Goal: Task Accomplishment & Management: Manage account settings

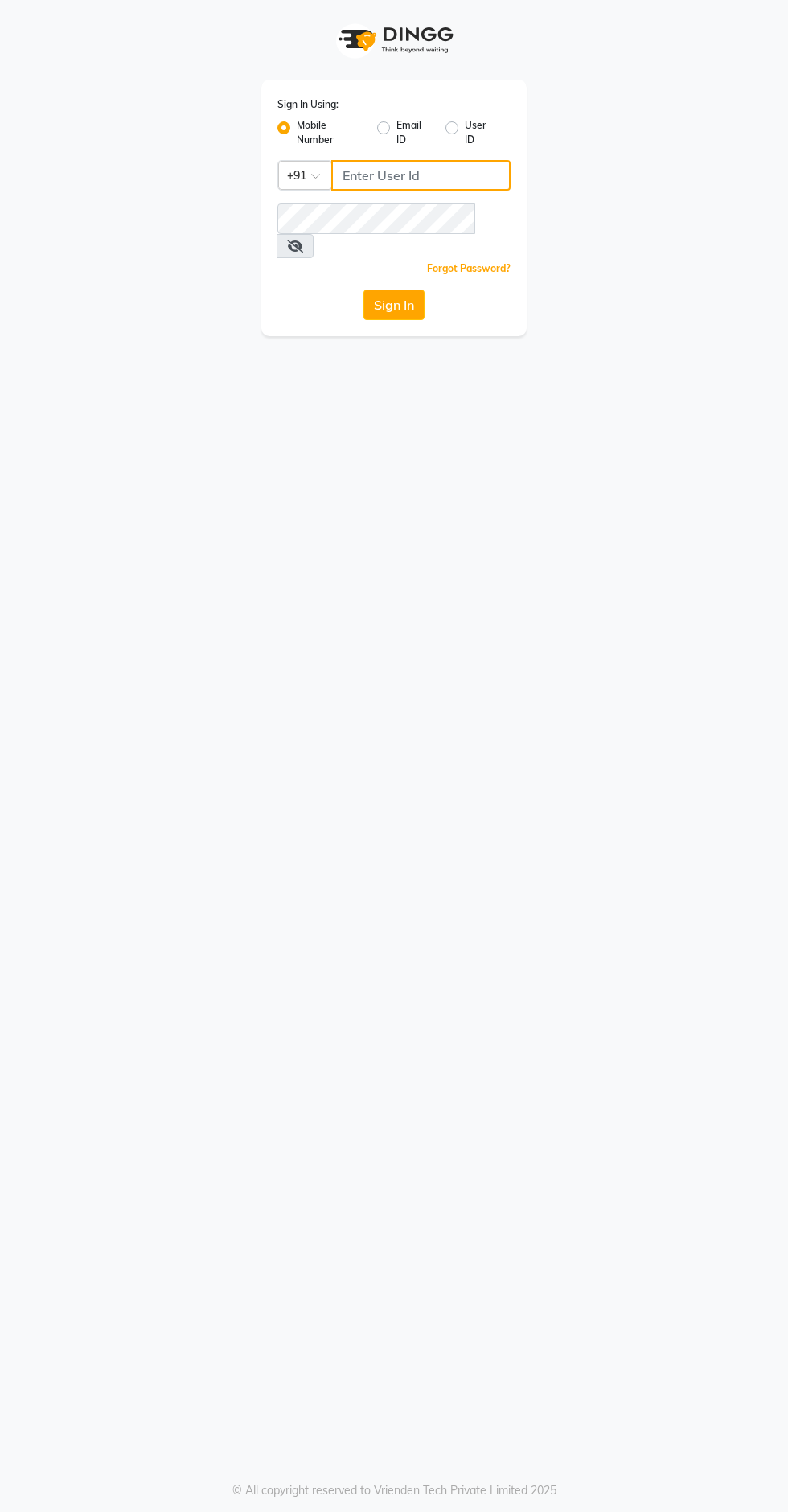
click at [416, 176] on input "Username" at bounding box center [420, 175] width 179 height 31
type input "9311217637"
click at [364, 290] on button "Sign In" at bounding box center [394, 305] width 61 height 31
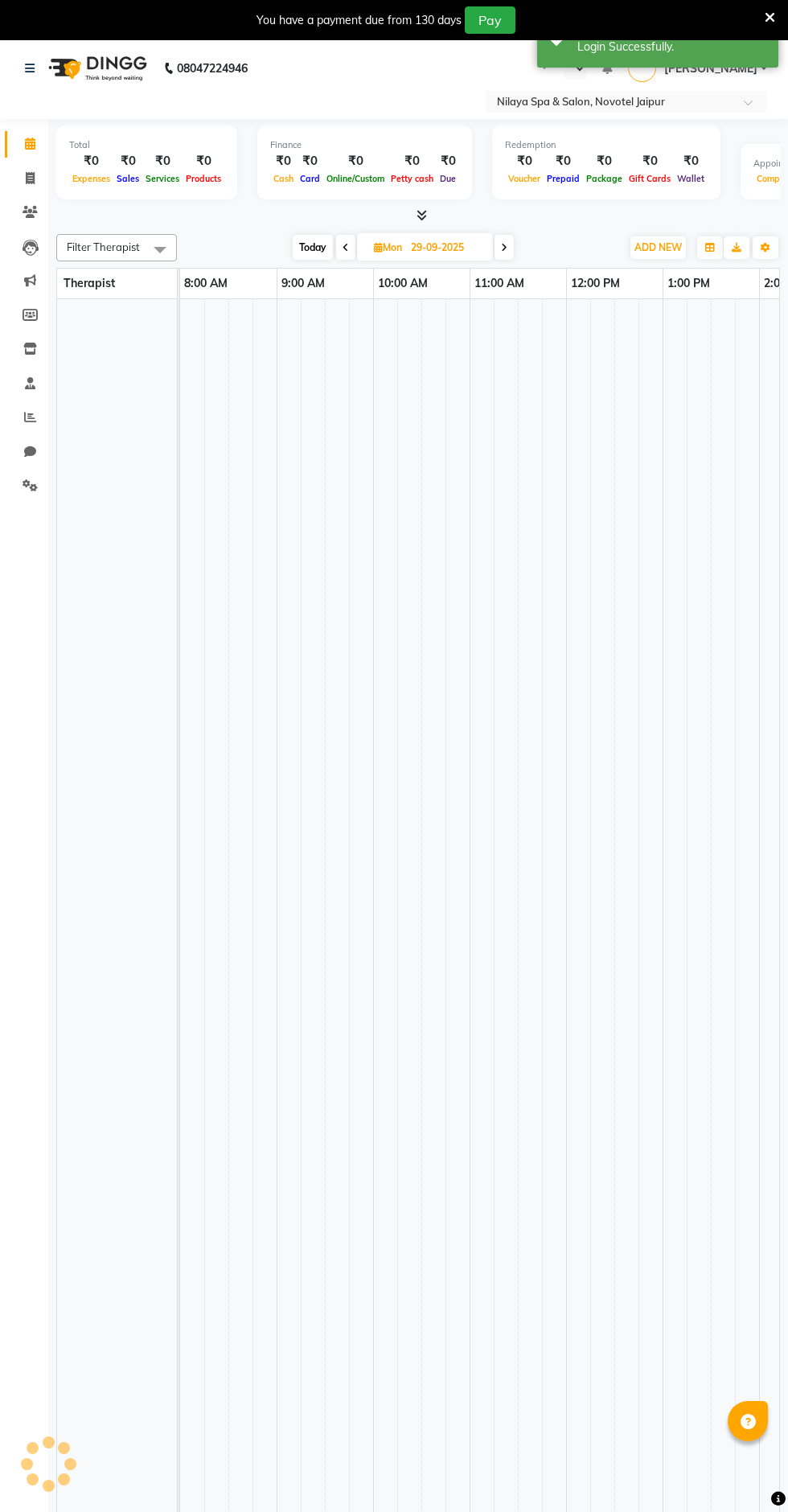
select select "en"
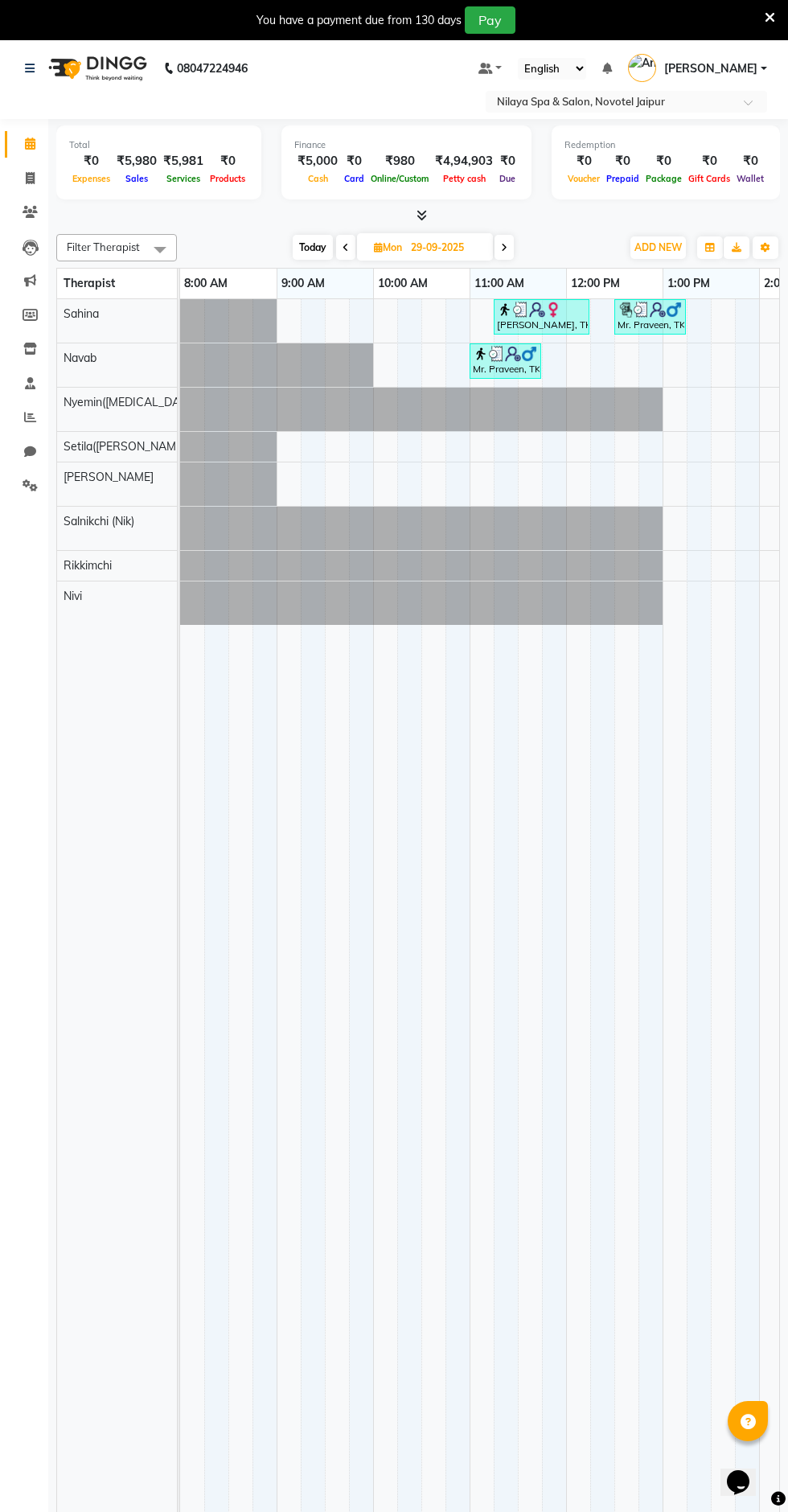
click at [623, 102] on input "text" at bounding box center [609, 103] width 233 height 16
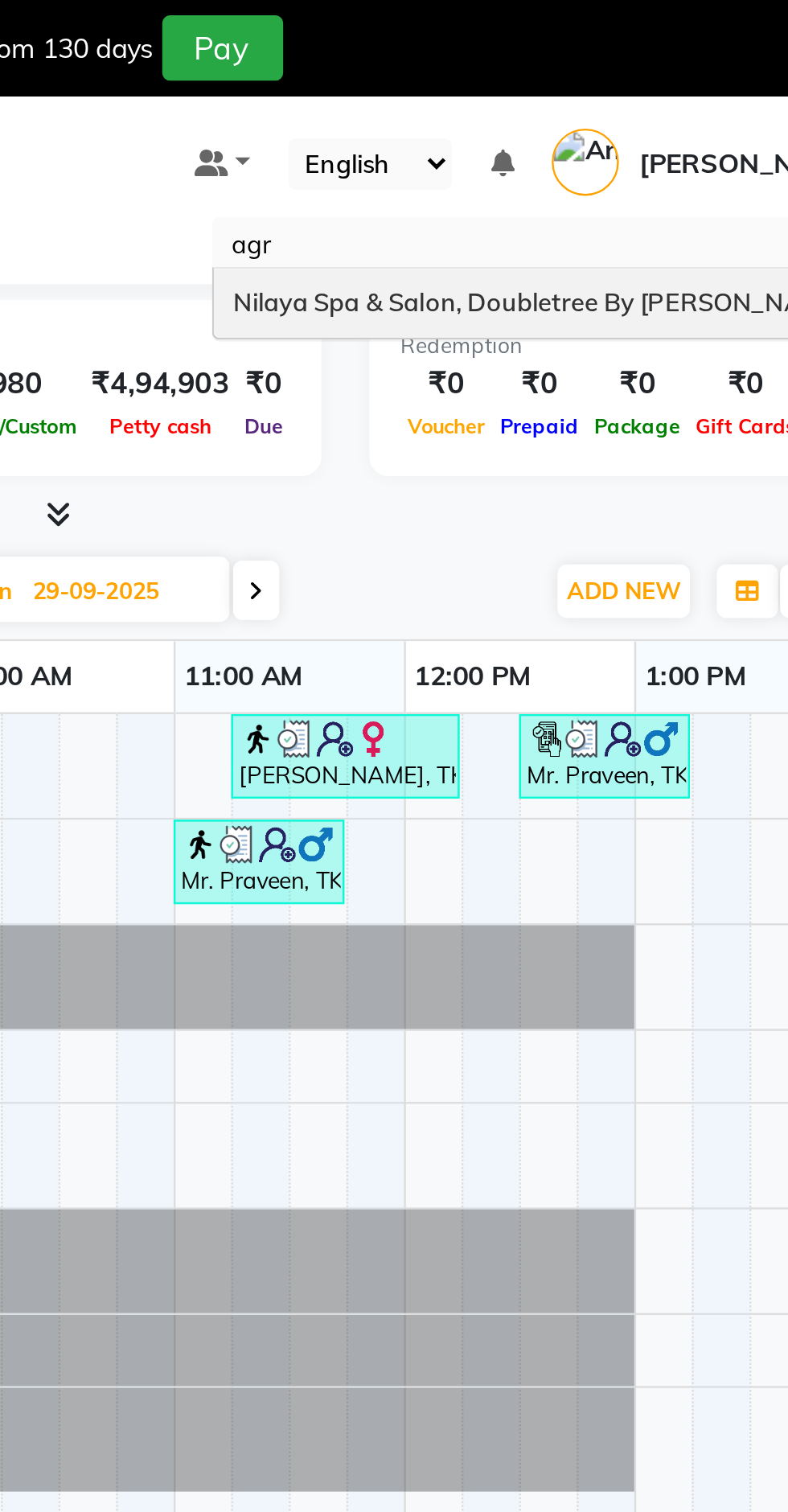
type input "agra"
click at [510, 113] on div "Nilaya Spa & Salon, Doubletree By [PERSON_NAME]" at bounding box center [626, 127] width 280 height 29
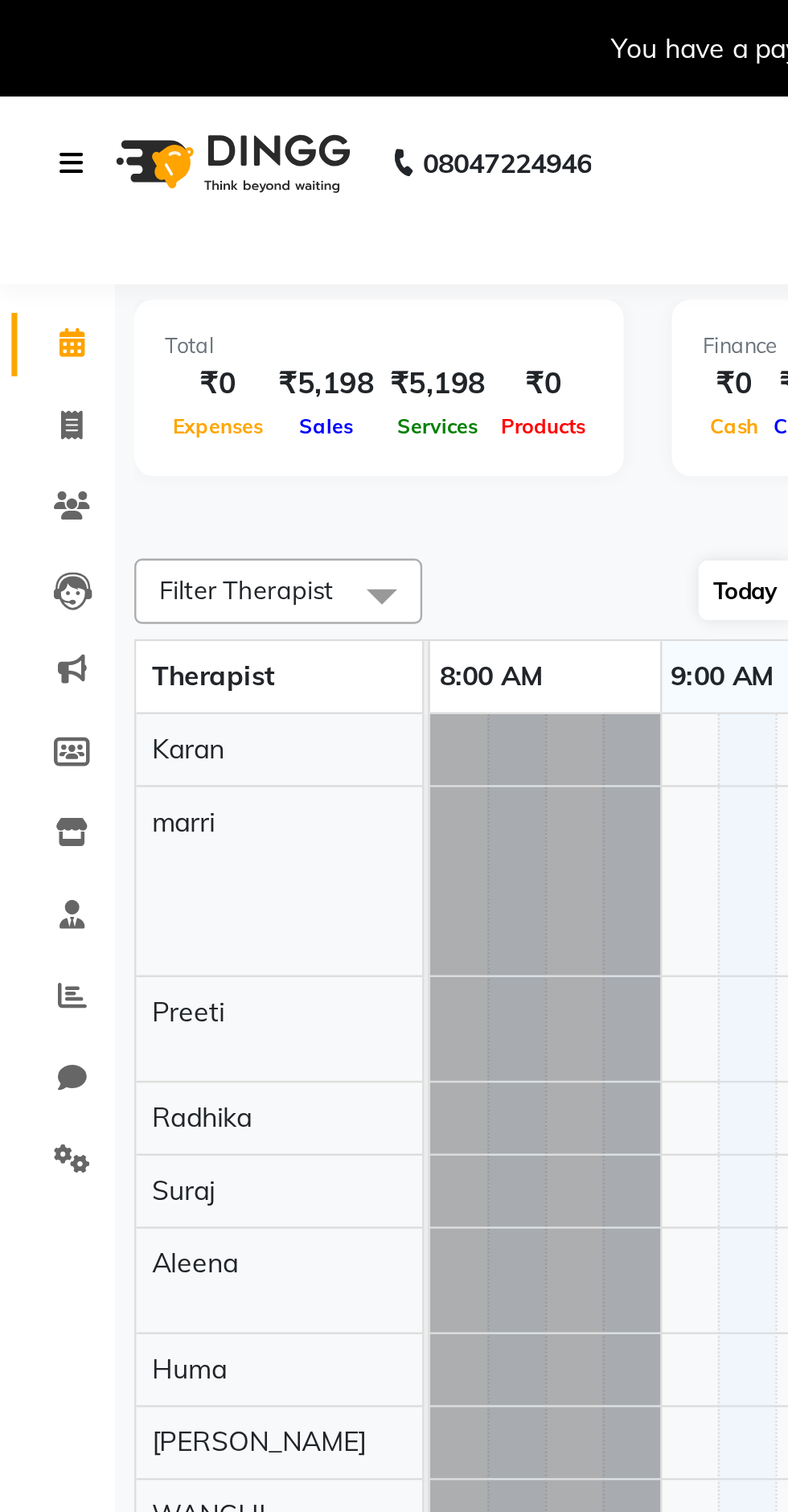
click at [29, 69] on icon at bounding box center [30, 68] width 10 height 11
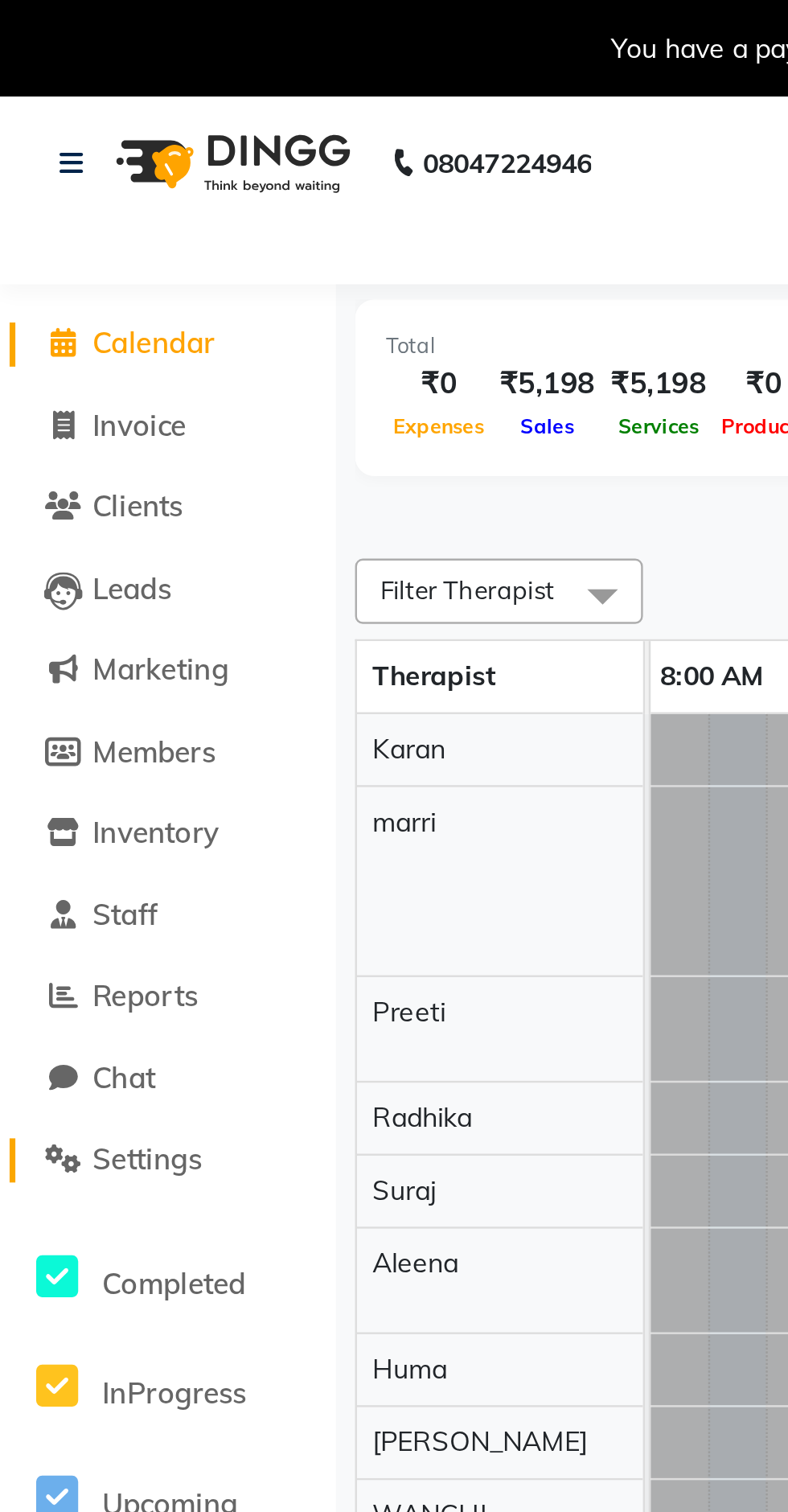
click at [101, 479] on link "Settings" at bounding box center [70, 486] width 133 height 19
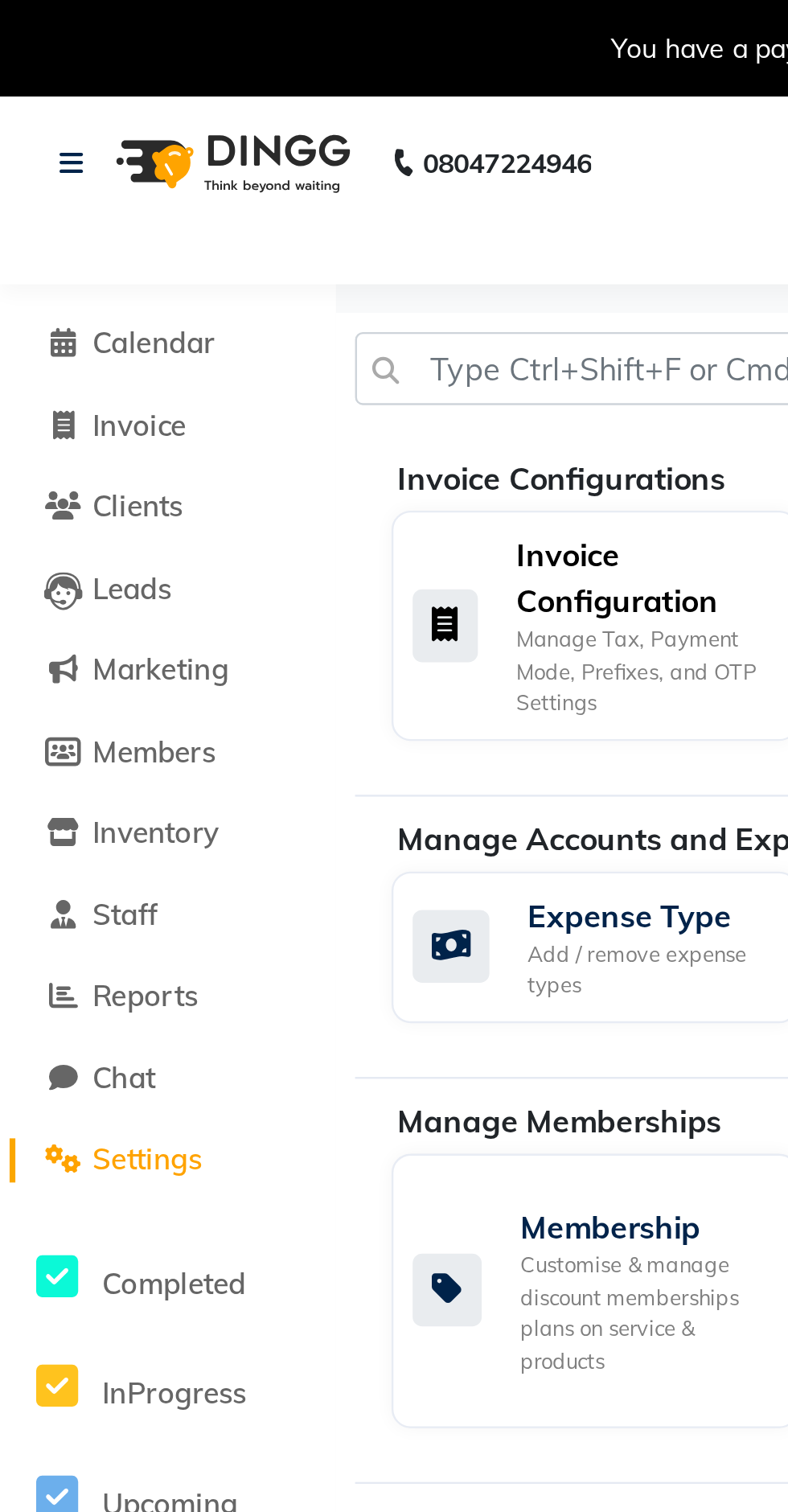
click at [248, 259] on div "Invoice Configuration" at bounding box center [269, 242] width 105 height 39
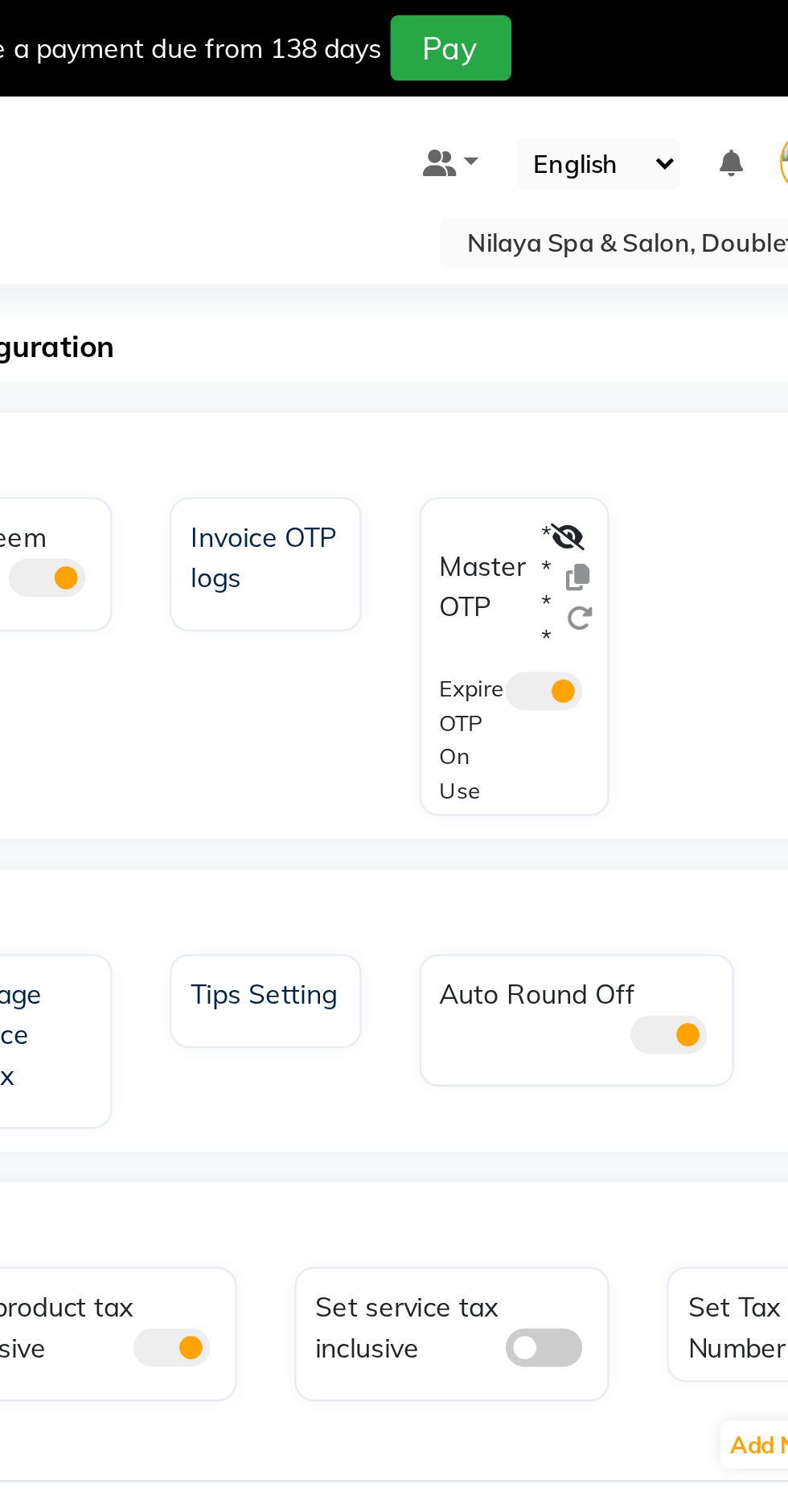
click at [540, 222] on icon at bounding box center [539, 225] width 14 height 11
